Goal: Task Accomplishment & Management: Use online tool/utility

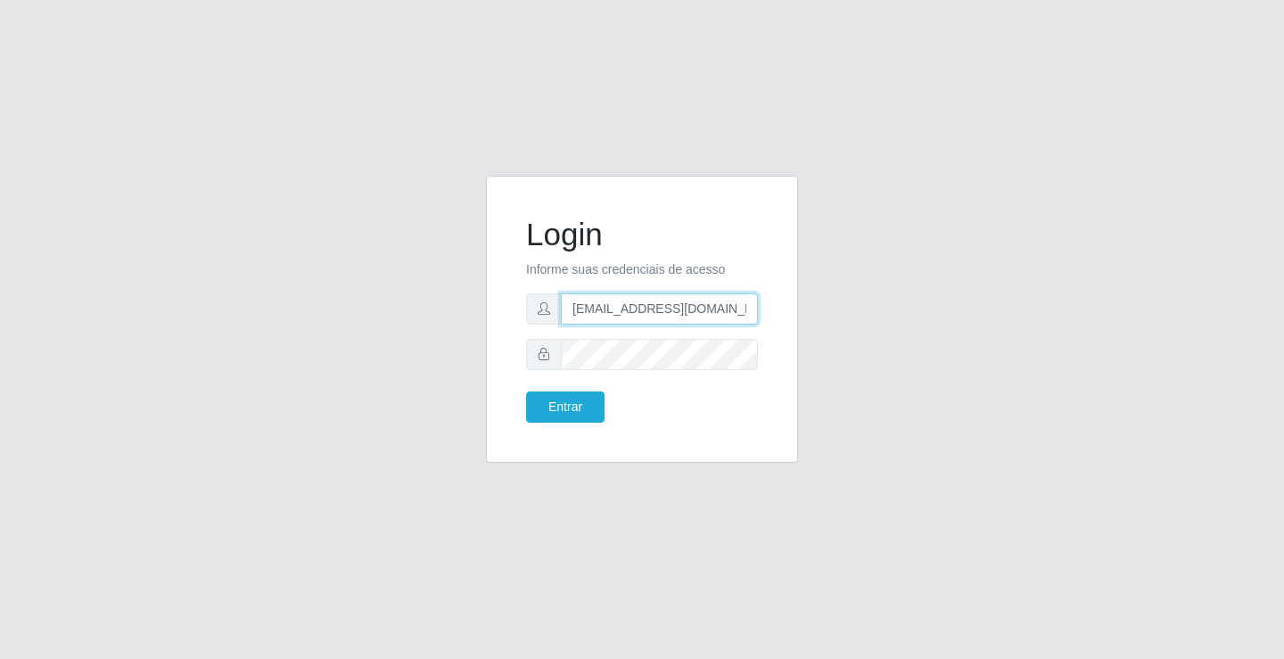
click at [753, 309] on input "[EMAIL_ADDRESS][DOMAIN_NAME]" at bounding box center [659, 308] width 197 height 31
type input "a"
type input "[EMAIL_ADDRESS][DOMAIN_NAME]"
click at [526, 391] on button "Entrar" at bounding box center [565, 406] width 78 height 31
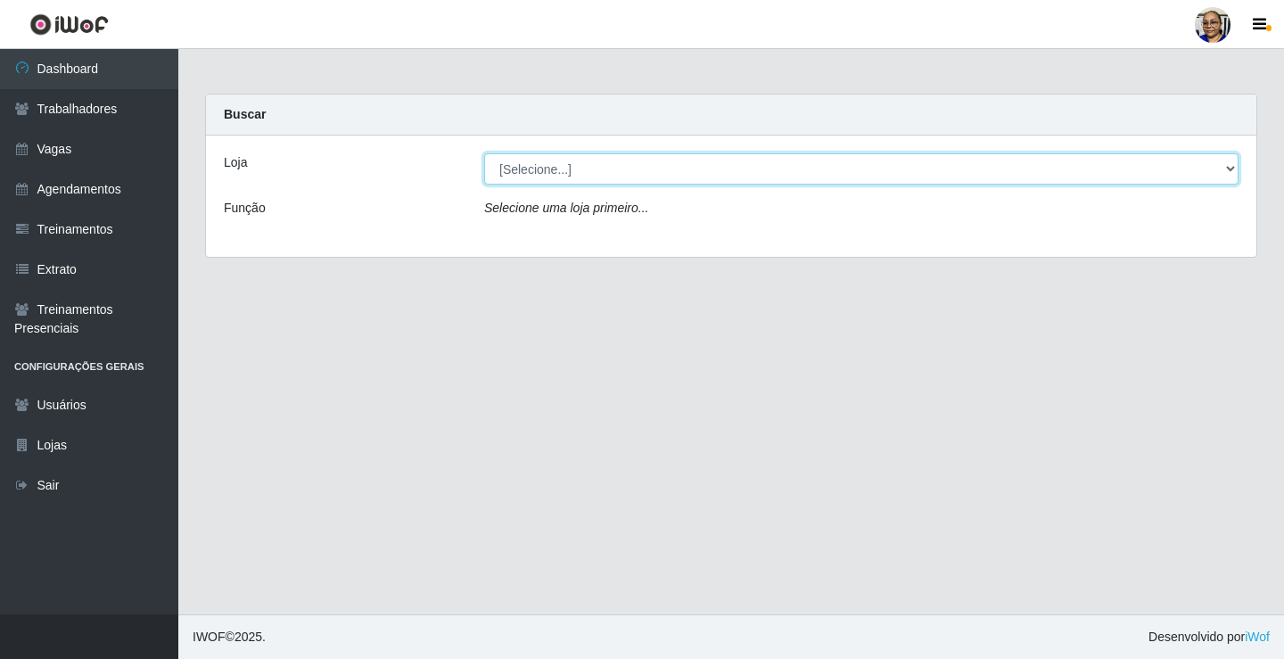
click at [1226, 170] on select "[Selecione...] Mercadinho [GEOGRAPHIC_DATA]" at bounding box center [861, 168] width 754 height 31
select select "345"
click at [484, 153] on select "[Selecione...] Mercadinho [GEOGRAPHIC_DATA]" at bounding box center [861, 168] width 754 height 31
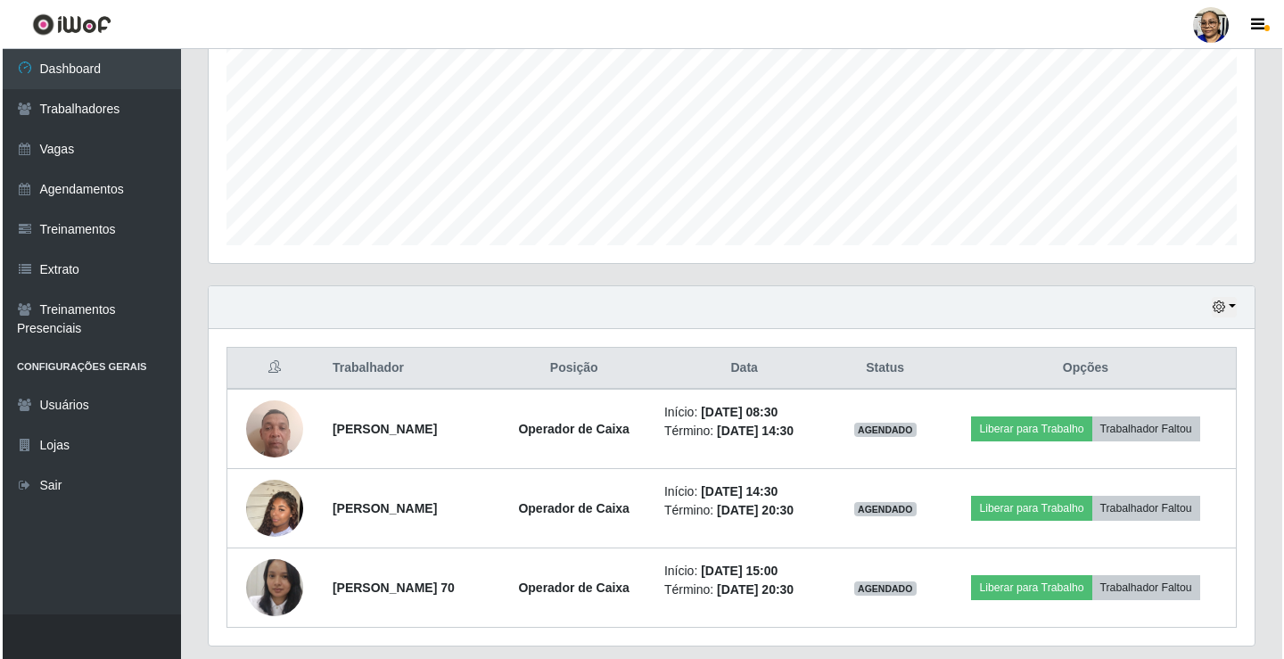
scroll to position [446, 0]
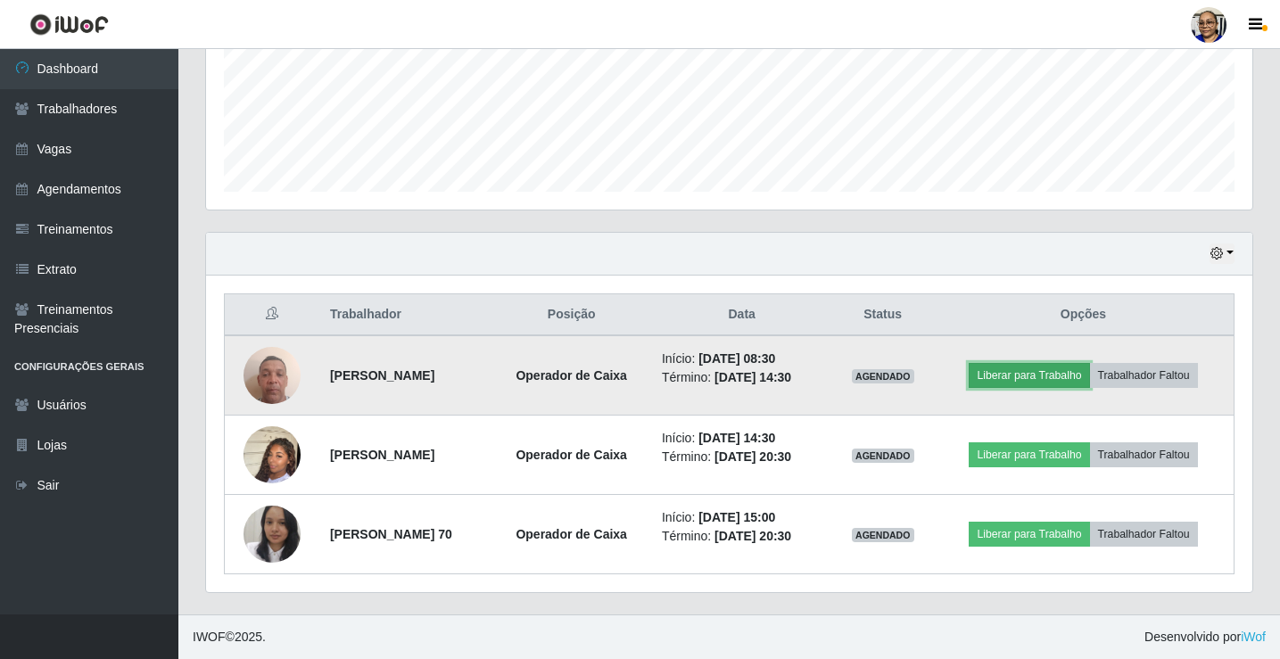
click at [1034, 377] on button "Liberar para Trabalho" at bounding box center [1028, 375] width 120 height 25
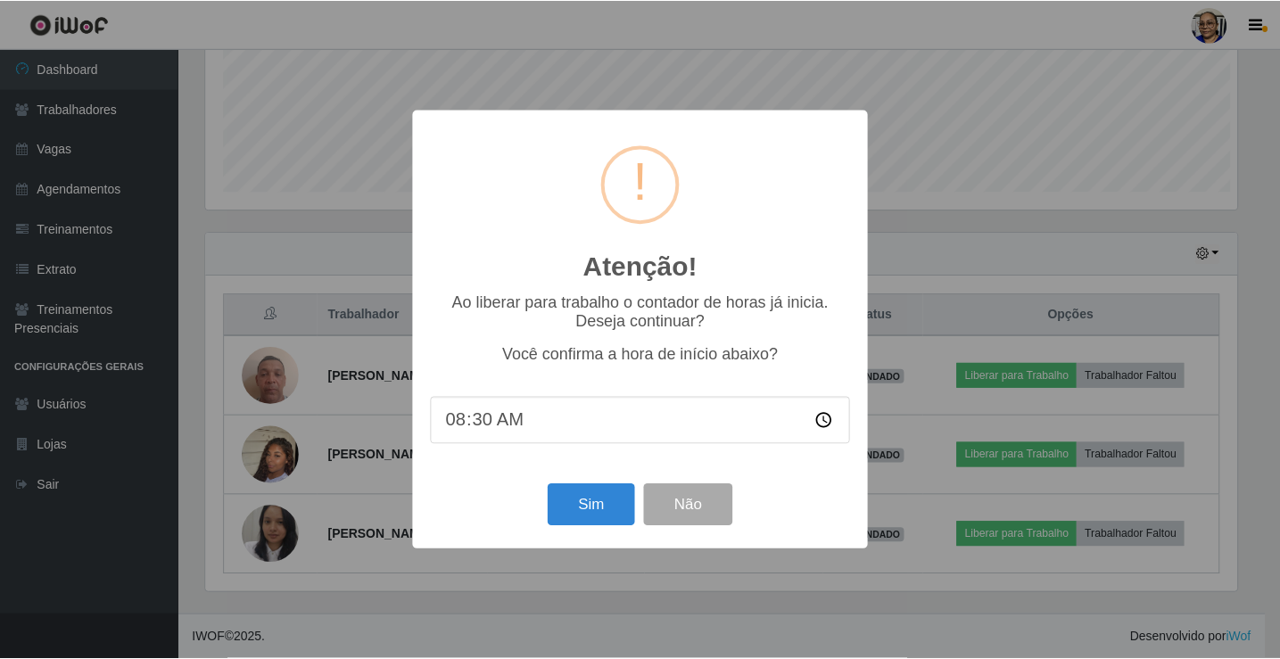
scroll to position [370, 1035]
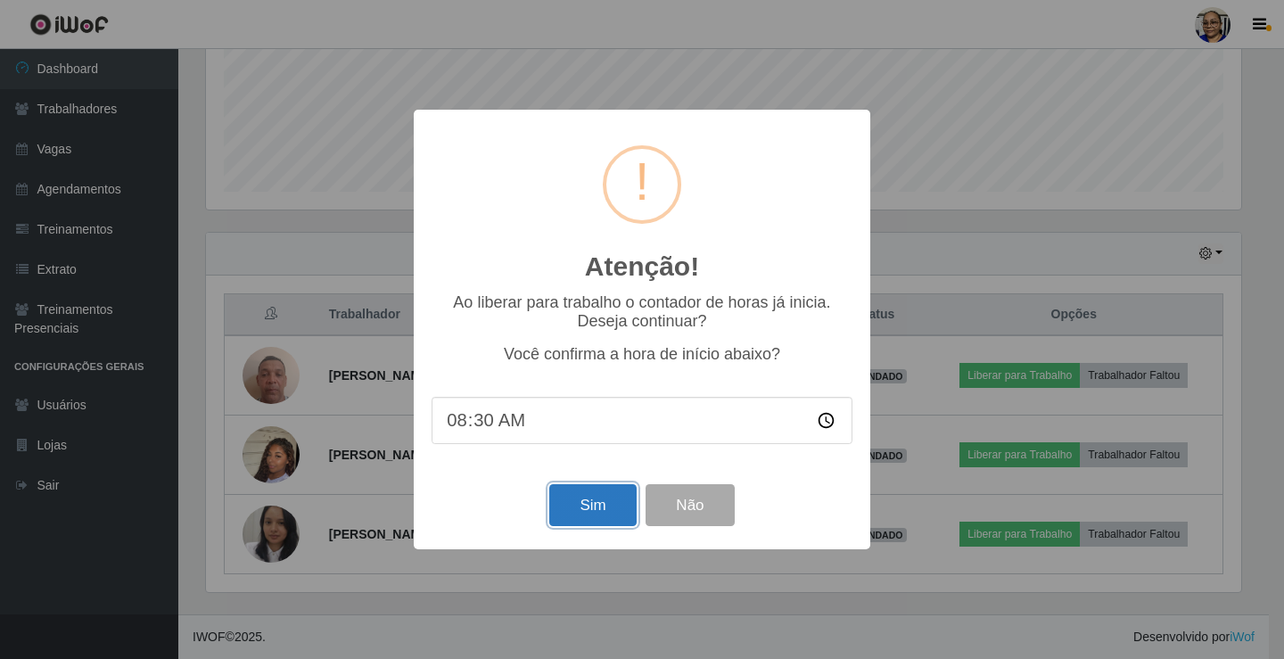
click at [611, 512] on button "Sim" at bounding box center [592, 505] width 86 height 42
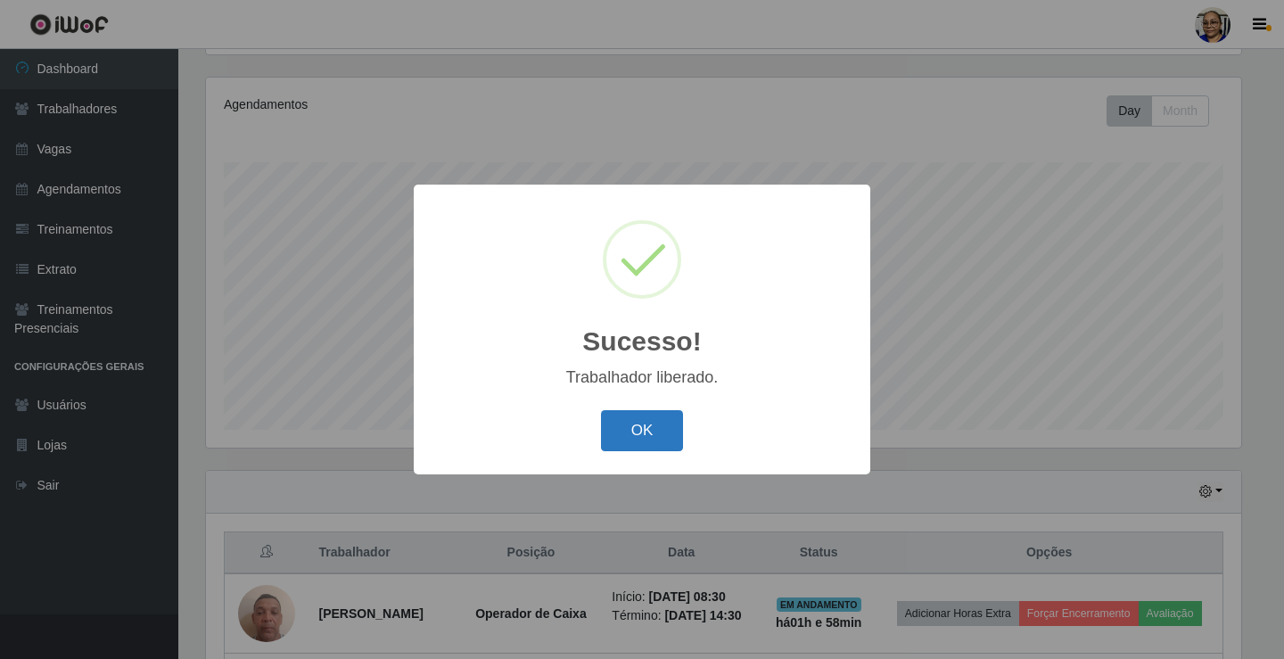
click at [661, 432] on button "OK" at bounding box center [642, 431] width 83 height 42
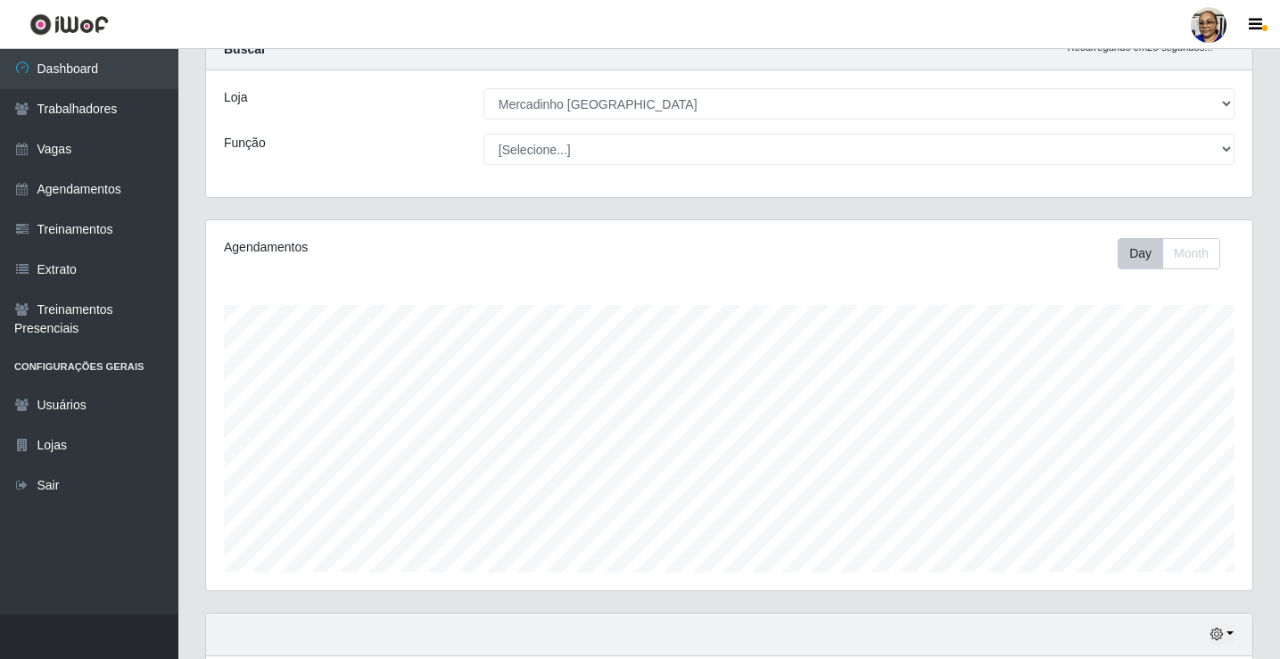
scroll to position [0, 0]
